Goal: Task Accomplishment & Management: Manage account settings

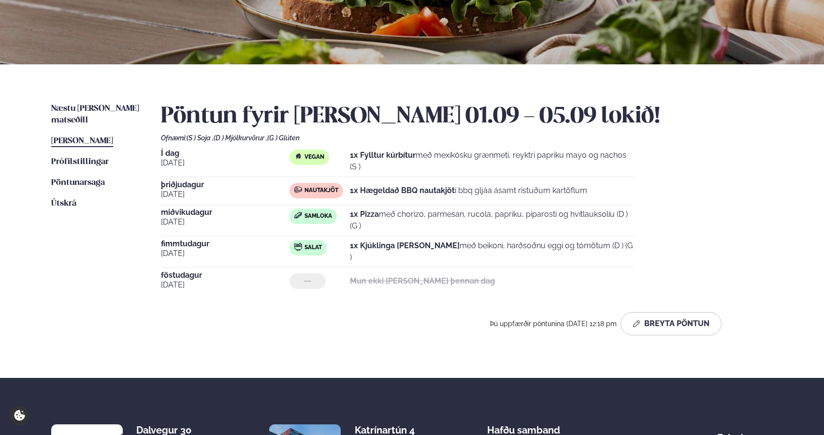
scroll to position [153, 0]
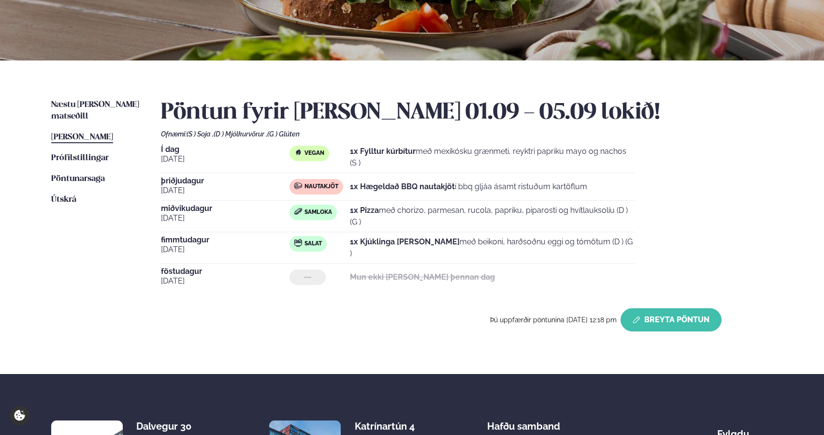
click at [666, 313] on button "Breyta Pöntun" at bounding box center [671, 319] width 101 height 23
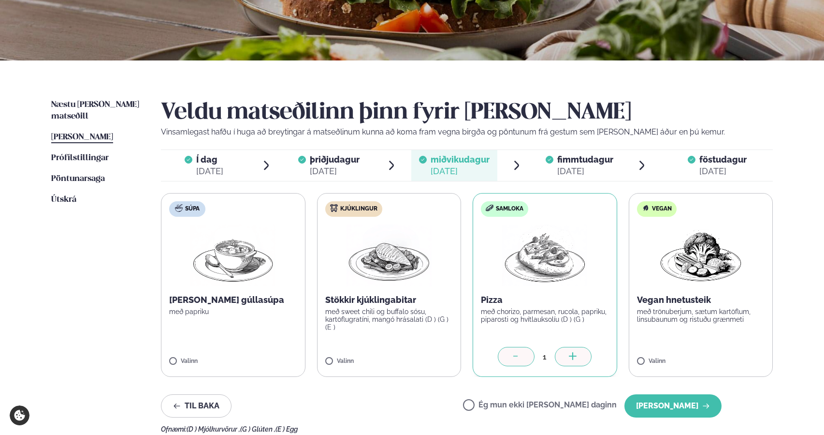
click at [597, 158] on span "fimmtudagur" at bounding box center [585, 159] width 56 height 10
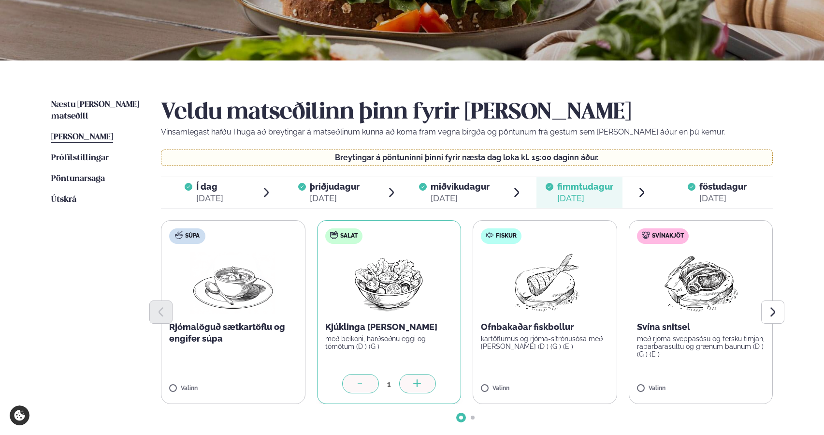
click at [356, 394] on div "1" at bounding box center [389, 385] width 128 height 22
click at [358, 384] on icon at bounding box center [361, 384] width 10 height 10
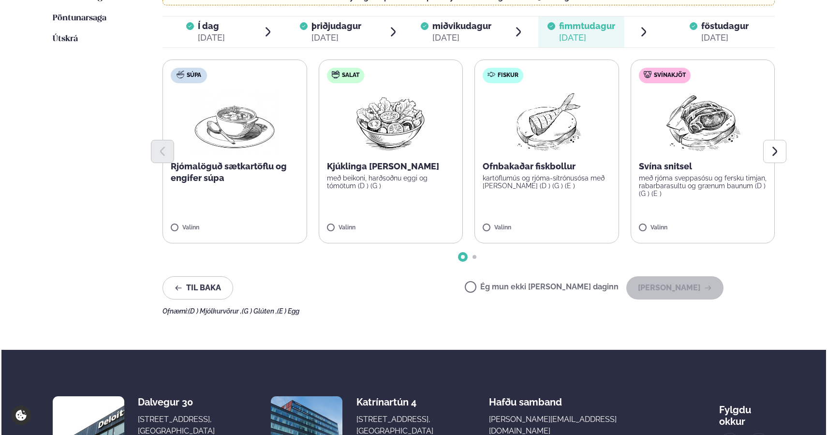
scroll to position [317, 0]
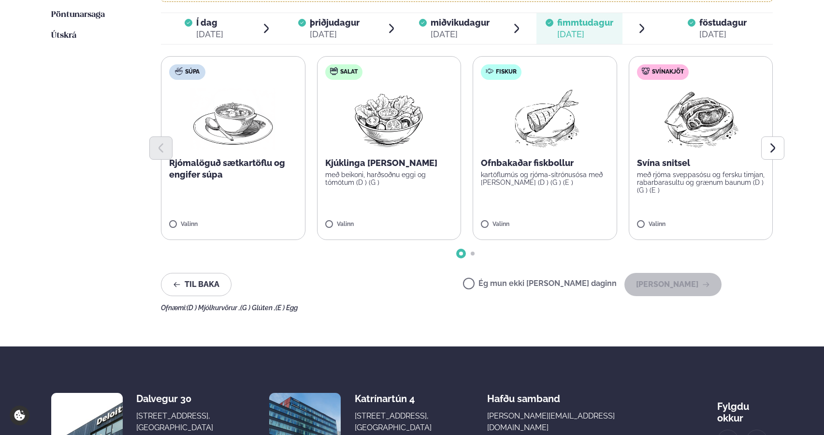
click at [506, 288] on label "Ég mun ekki [PERSON_NAME] daginn" at bounding box center [540, 284] width 154 height 10
click at [643, 286] on button "[PERSON_NAME]" at bounding box center [673, 284] width 97 height 23
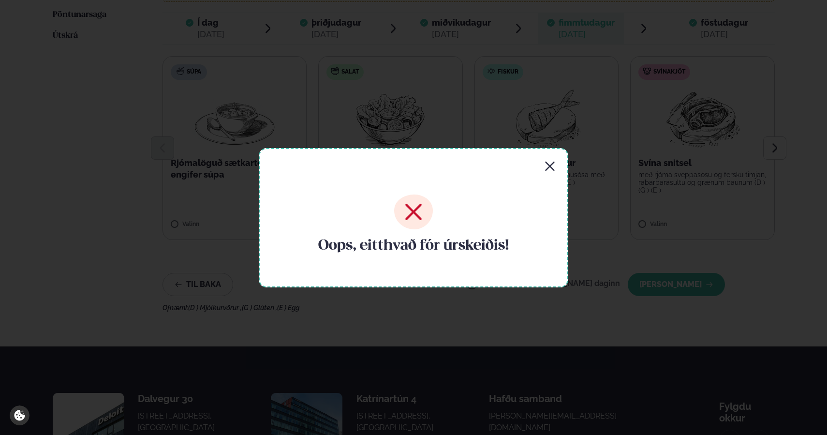
click at [552, 177] on div "Oops, eitthvað fór úrskeiðis!" at bounding box center [413, 217] width 309 height 139
click at [549, 169] on icon "button" at bounding box center [550, 166] width 12 height 12
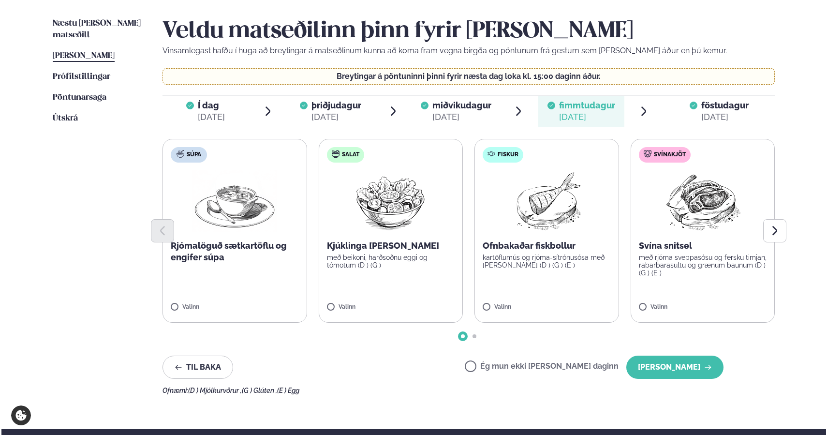
scroll to position [241, 0]
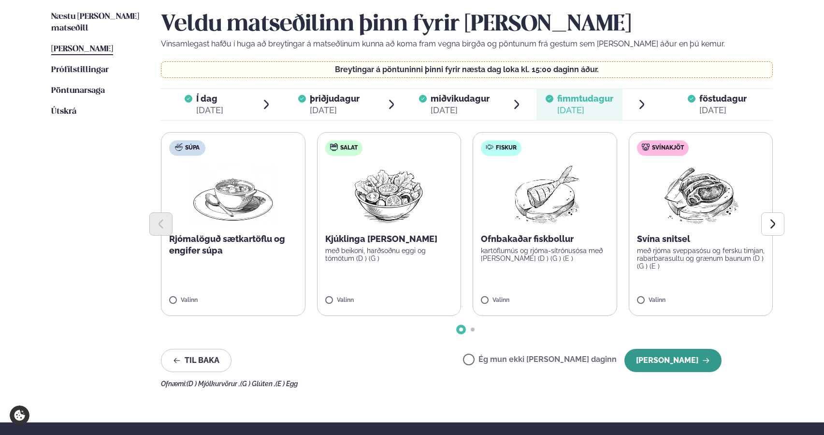
click at [701, 365] on button "[PERSON_NAME]" at bounding box center [673, 360] width 97 height 23
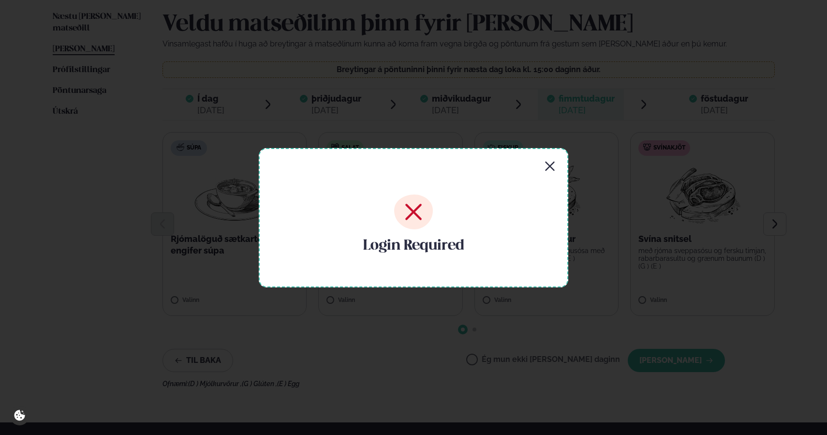
click at [550, 172] on div "Login Required" at bounding box center [413, 217] width 309 height 139
click at [545, 159] on div "Login Required" at bounding box center [413, 217] width 309 height 139
click at [550, 166] on icon "button" at bounding box center [549, 165] width 9 height 9
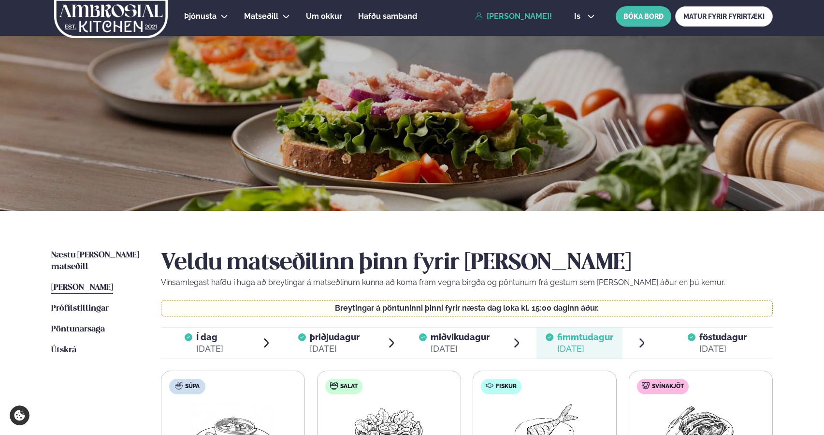
scroll to position [0, 0]
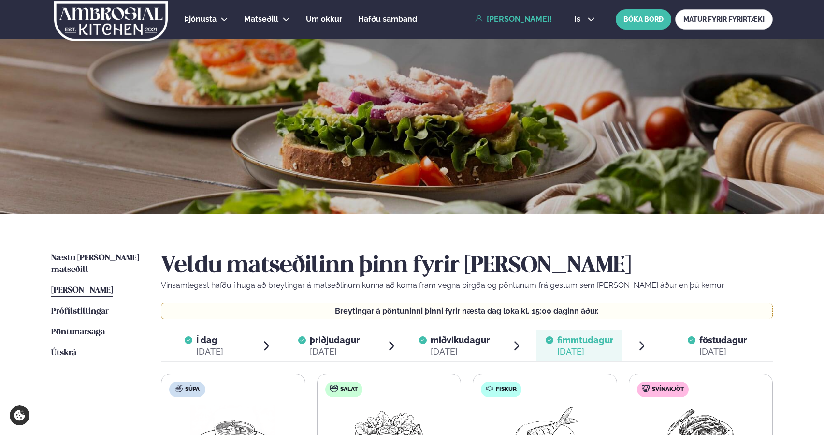
click at [496, 17] on link "[PERSON_NAME]!" at bounding box center [513, 19] width 77 height 9
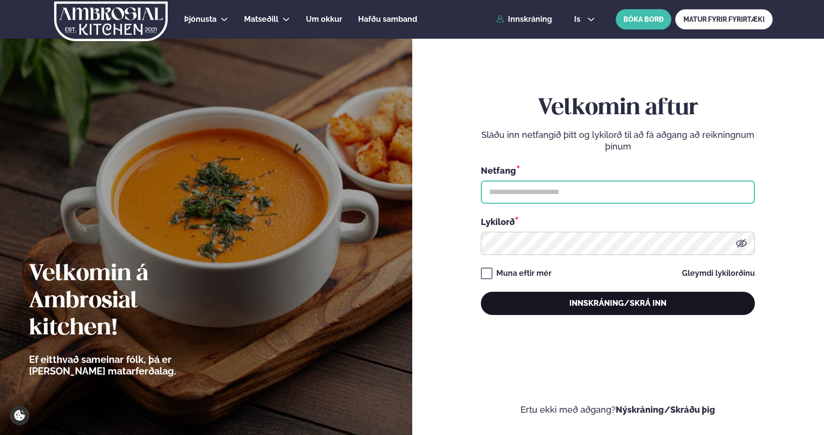
type input "**********"
click at [558, 310] on button "Innskráning/Skrá inn" at bounding box center [618, 302] width 274 height 23
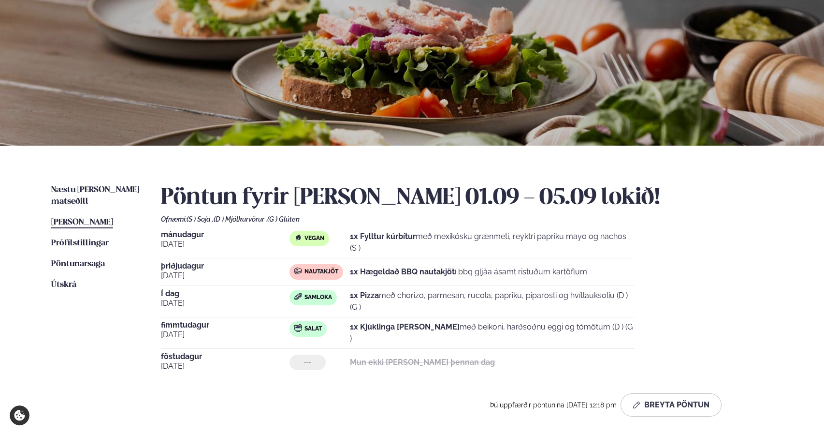
scroll to position [70, 0]
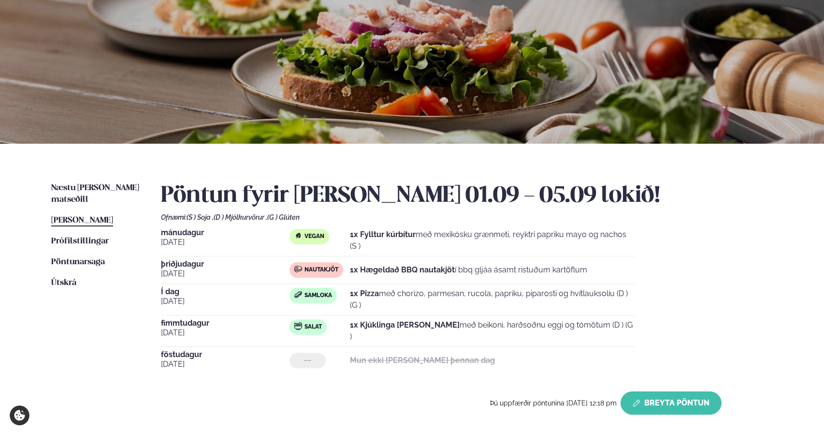
click at [658, 400] on button "Breyta Pöntun" at bounding box center [671, 402] width 101 height 23
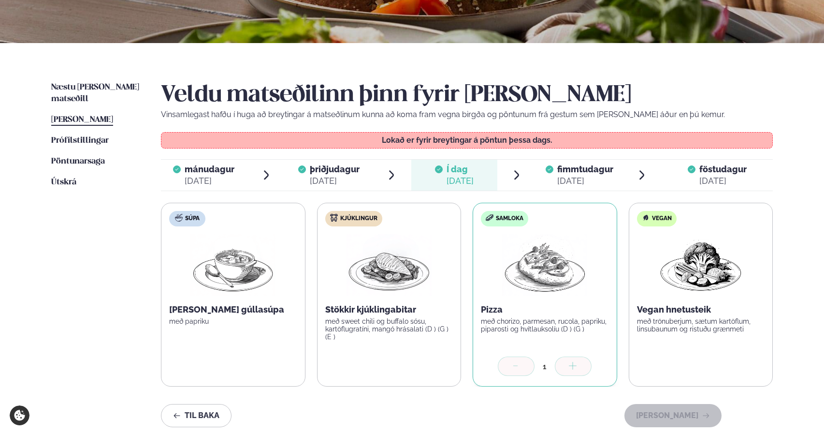
scroll to position [175, 0]
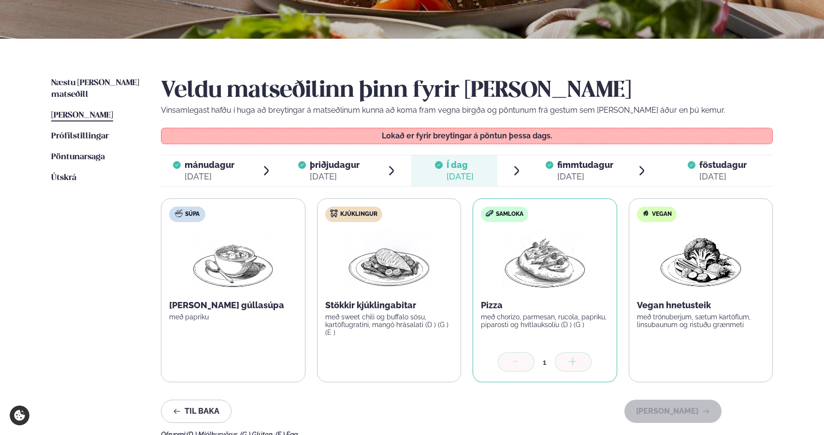
click at [585, 172] on div "[DATE]" at bounding box center [585, 177] width 56 height 12
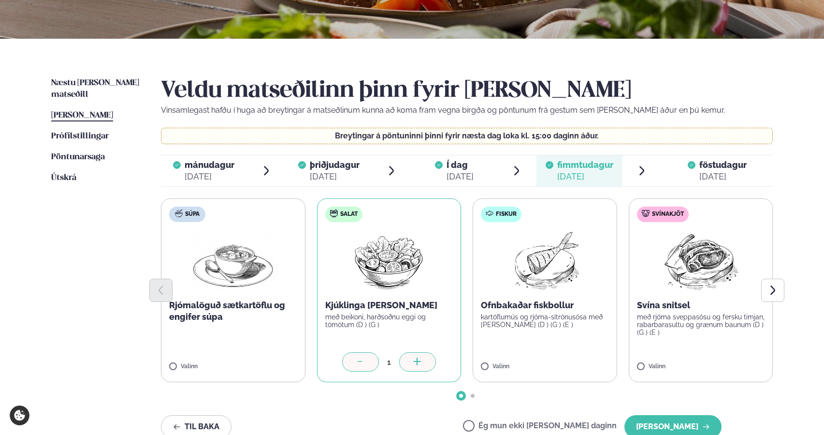
click at [365, 357] on div at bounding box center [360, 361] width 37 height 19
click at [676, 427] on button "[PERSON_NAME]" at bounding box center [673, 426] width 97 height 23
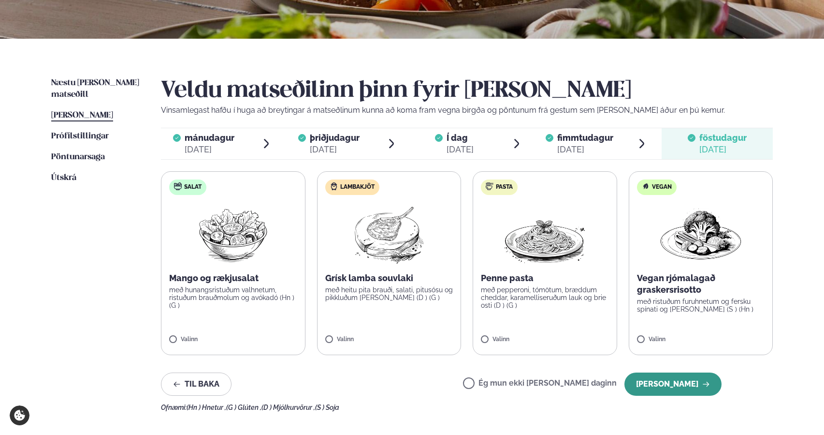
click at [683, 382] on button "[PERSON_NAME]" at bounding box center [673, 383] width 97 height 23
